Goal: Navigation & Orientation: Understand site structure

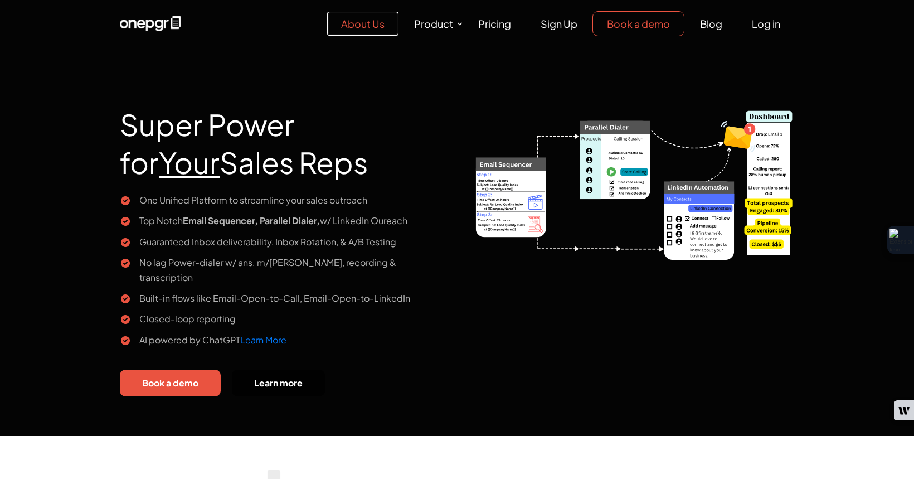
click at [383, 30] on link "About Us" at bounding box center [362, 24] width 71 height 24
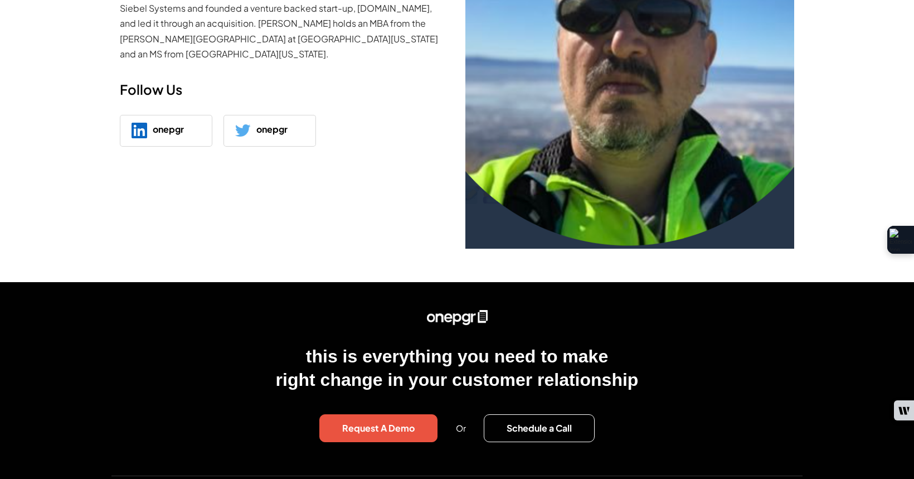
scroll to position [7, 0]
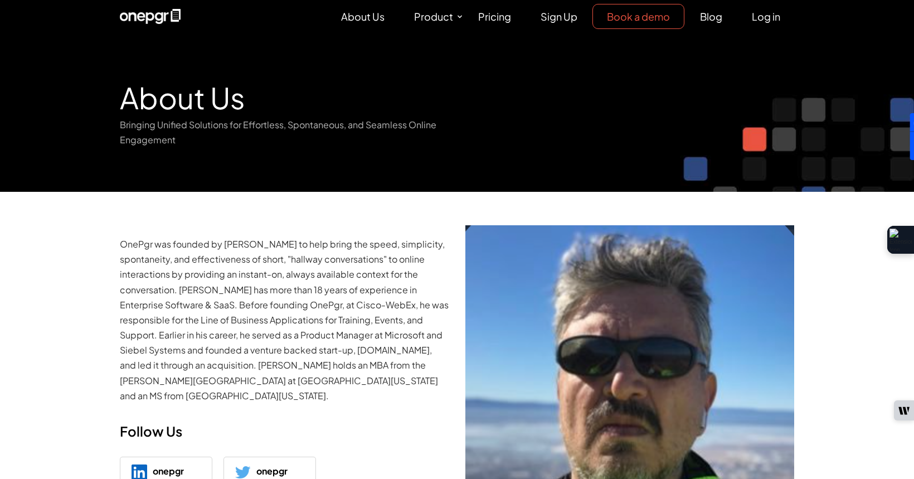
drag, startPoint x: 513, startPoint y: 286, endPoint x: 915, endPoint y: 344, distance: 405.6
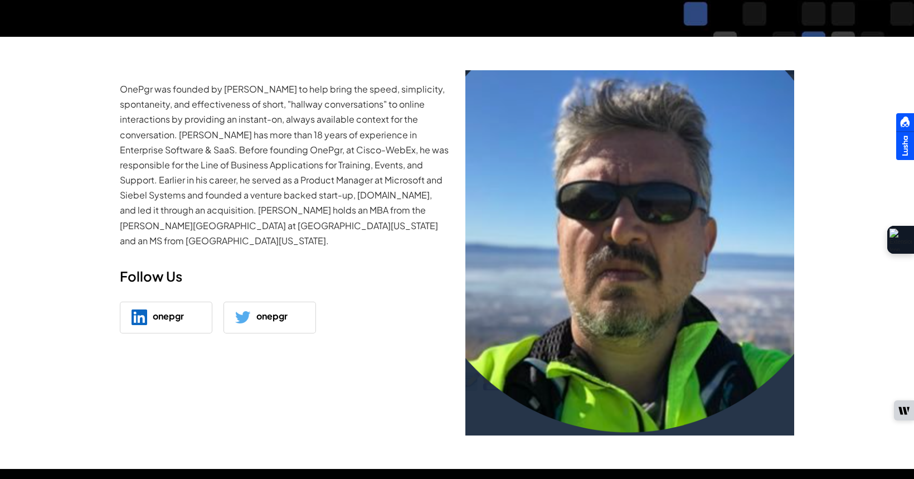
scroll to position [170, 0]
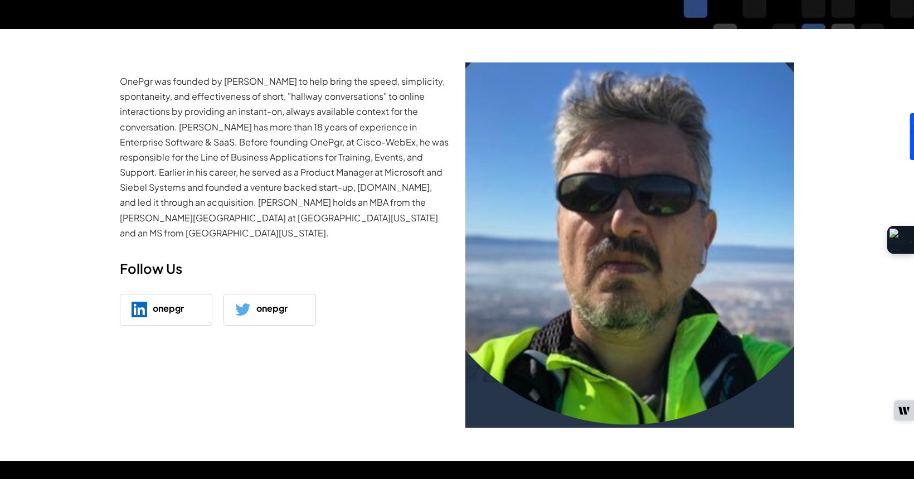
drag, startPoint x: 568, startPoint y: 244, endPoint x: 883, endPoint y: 363, distance: 337.2
